Goal: Check status: Check status

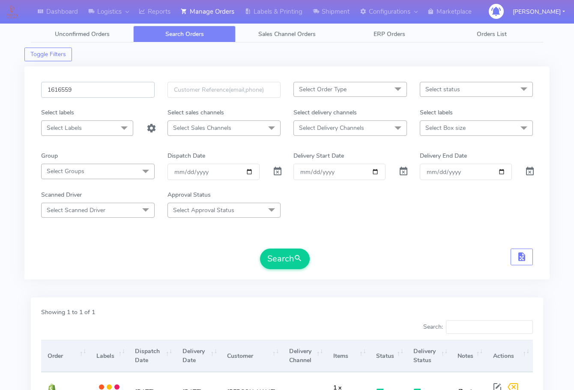
click at [81, 91] on input "1616559" at bounding box center [98, 90] width 114 height 16
paste input "382"
type input "1616382"
click at [289, 262] on button "Search" at bounding box center [285, 259] width 50 height 21
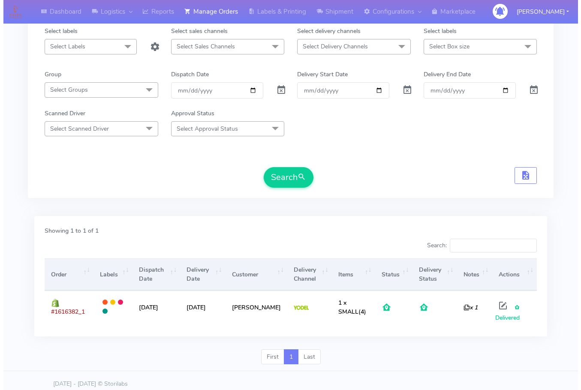
scroll to position [88, 0]
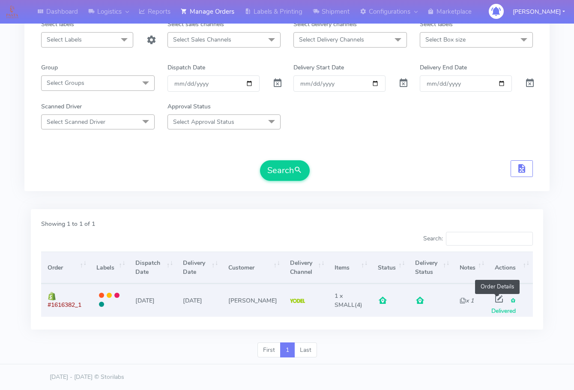
click at [497, 299] on span at bounding box center [499, 301] width 15 height 8
select select "5"
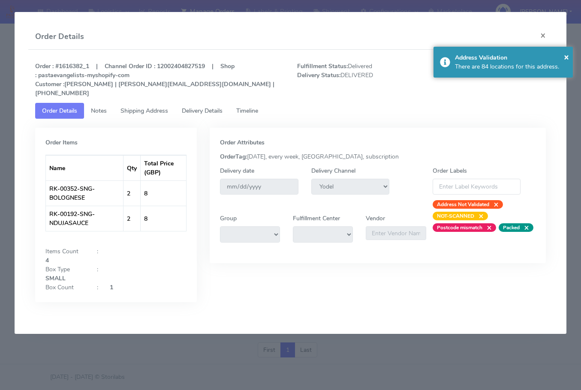
click at [133, 103] on link "Shipping Address" at bounding box center [144, 111] width 61 height 16
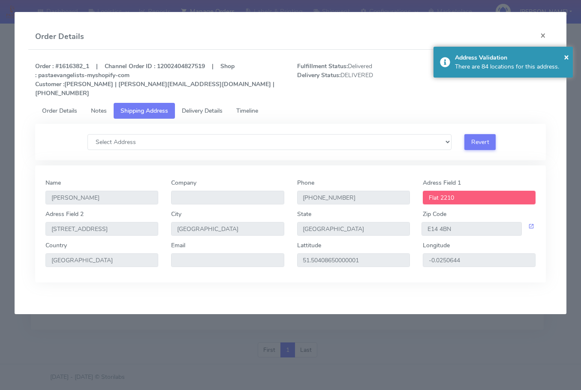
click at [205, 107] on span "Delivery Details" at bounding box center [202, 111] width 41 height 8
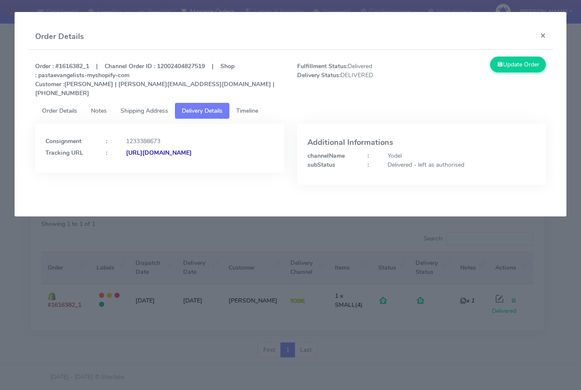
drag, startPoint x: 229, startPoint y: 163, endPoint x: 209, endPoint y: 237, distance: 76.4
click at [208, 234] on modal-container "Order Details × Order : #1616382_1 | Channel Order ID : 12002404827519 | Shop :…" at bounding box center [290, 195] width 581 height 390
click at [142, 106] on link "Shipping Address" at bounding box center [144, 111] width 61 height 16
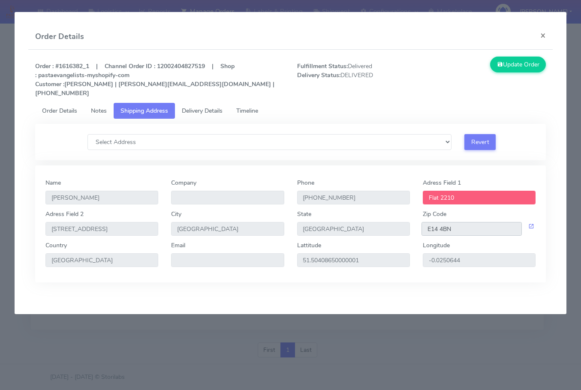
drag, startPoint x: 465, startPoint y: 225, endPoint x: 362, endPoint y: 218, distance: 103.6
click at [362, 218] on div "[GEOGRAPHIC_DATA] [STREET_ADDRESS]" at bounding box center [290, 225] width 503 height 31
click at [201, 107] on span "Delivery Details" at bounding box center [202, 111] width 41 height 8
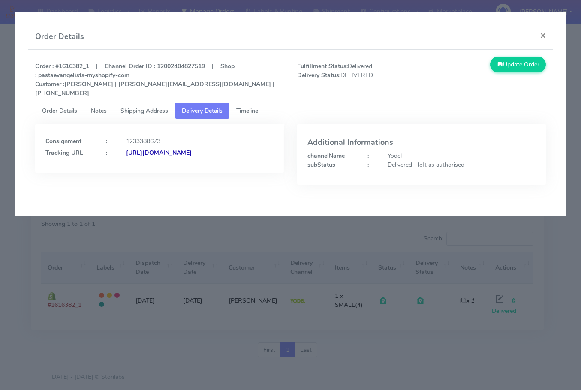
click at [190, 153] on strong "[URL][DOMAIN_NAME]" at bounding box center [159, 153] width 66 height 8
